Goal: Transaction & Acquisition: Purchase product/service

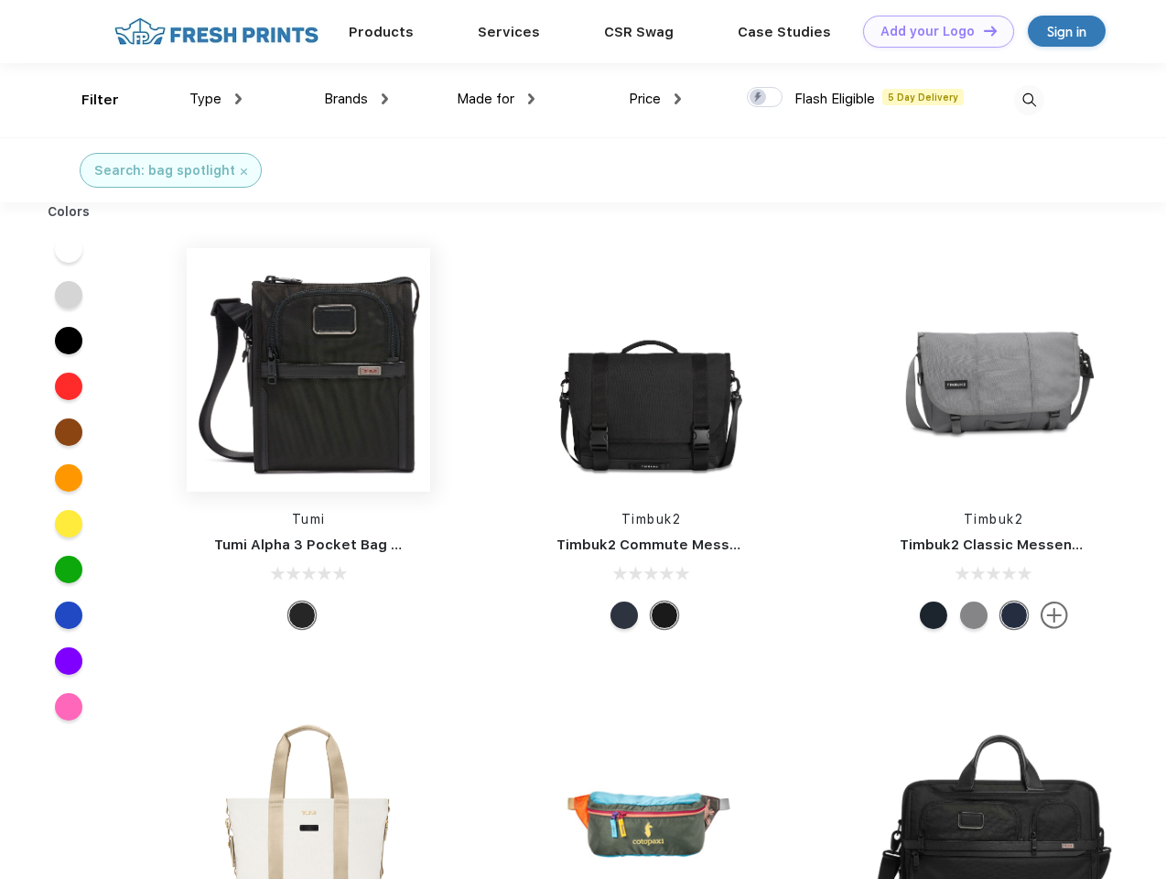
scroll to position [1, 0]
click at [932, 31] on link "Add your Logo Design Tool" at bounding box center [938, 32] width 151 height 32
click at [0, 0] on div "Design Tool" at bounding box center [0, 0] width 0 height 0
click at [982, 30] on link "Add your Logo Design Tool" at bounding box center [938, 32] width 151 height 32
click at [88, 100] on div "Filter" at bounding box center [100, 100] width 38 height 21
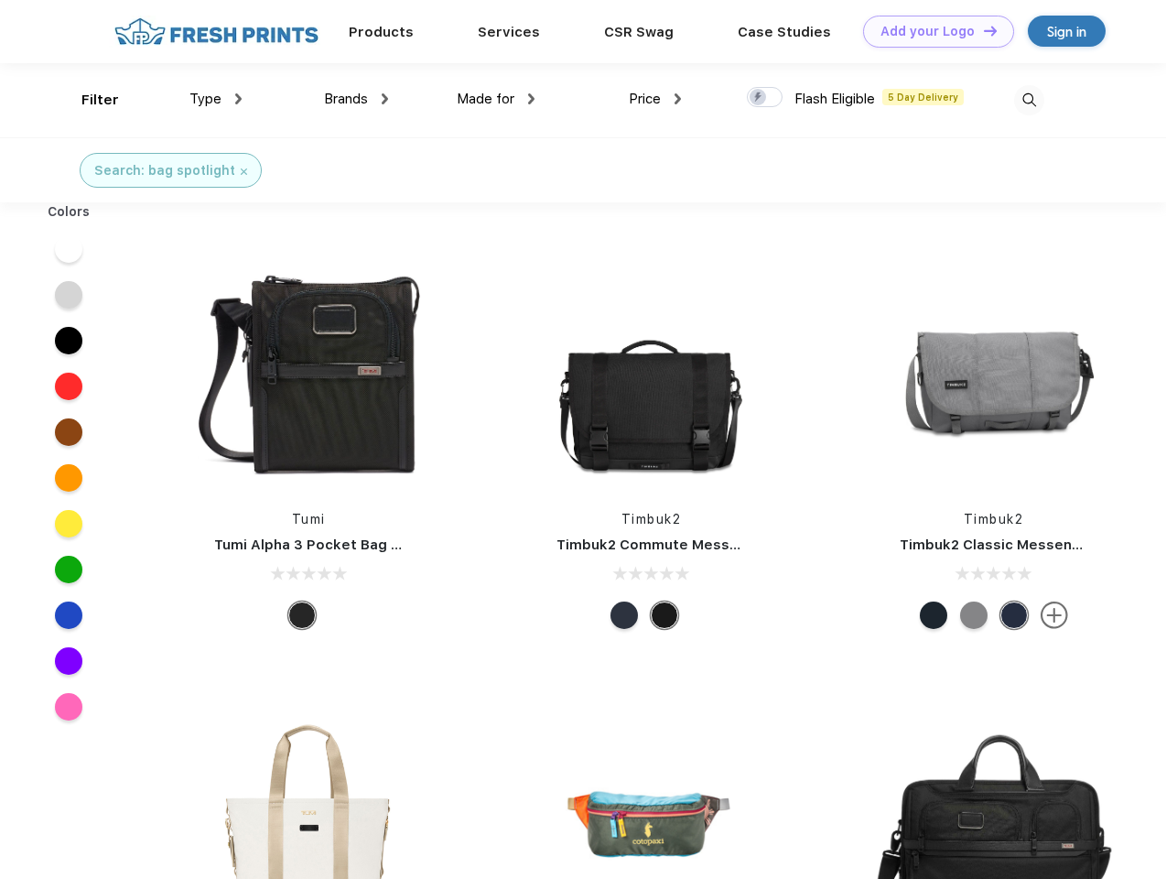
click at [216, 99] on span "Type" at bounding box center [206, 99] width 32 height 16
click at [356, 99] on span "Brands" at bounding box center [346, 99] width 44 height 16
click at [496, 99] on span "Made for" at bounding box center [486, 99] width 58 height 16
click at [656, 99] on span "Price" at bounding box center [645, 99] width 32 height 16
click at [765, 98] on div at bounding box center [765, 97] width 36 height 20
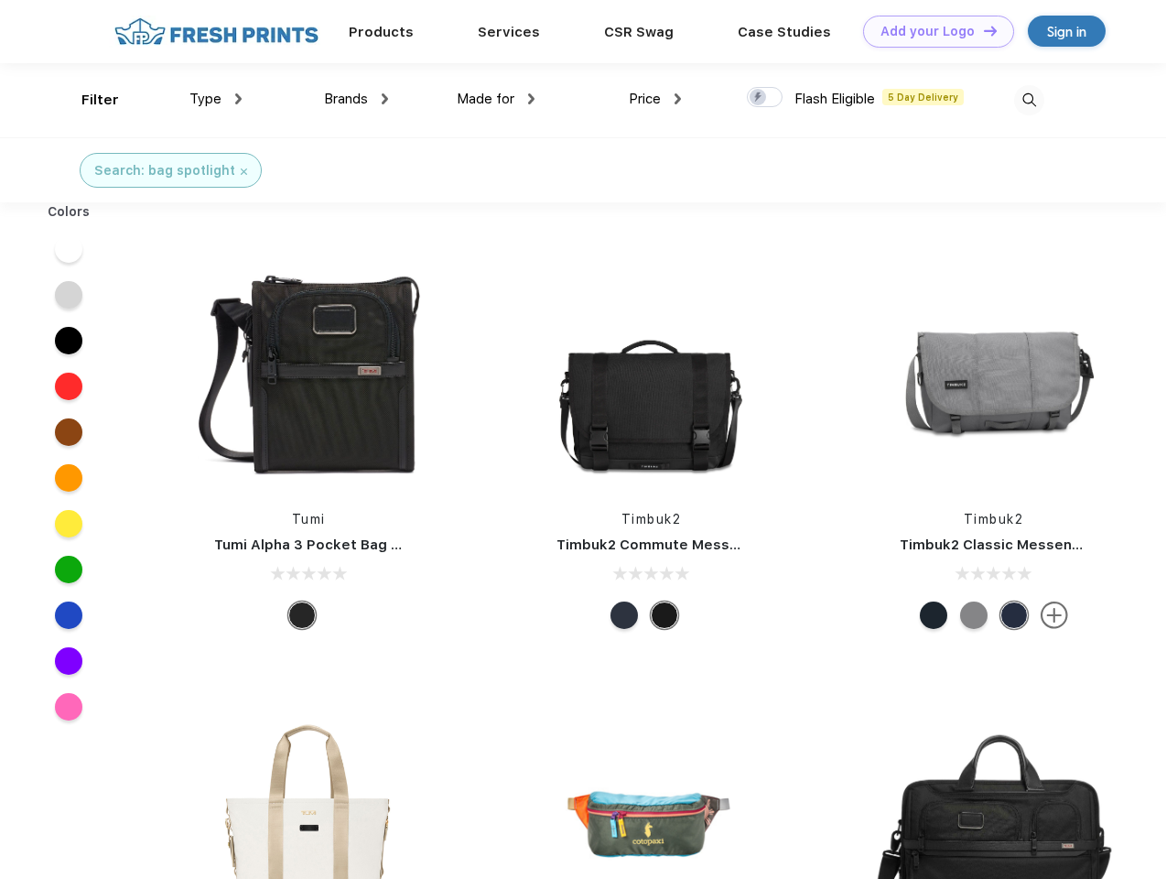
click at [759, 98] on input "checkbox" at bounding box center [753, 92] width 12 height 12
click at [1029, 100] on img at bounding box center [1029, 100] width 30 height 30
